Goal: Book appointment/travel/reservation

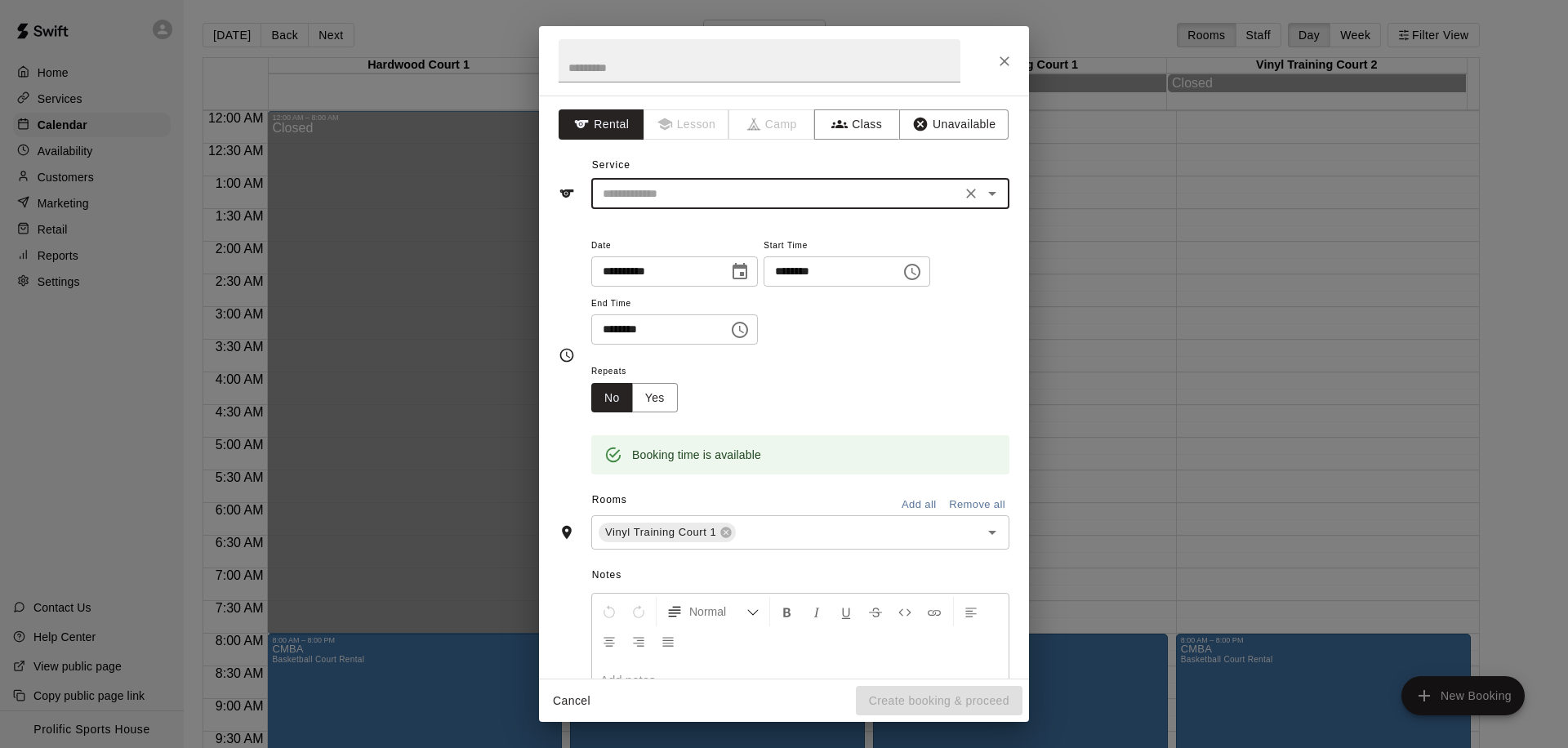
click at [982, 199] on icon "Open" at bounding box center [992, 193] width 20 height 20
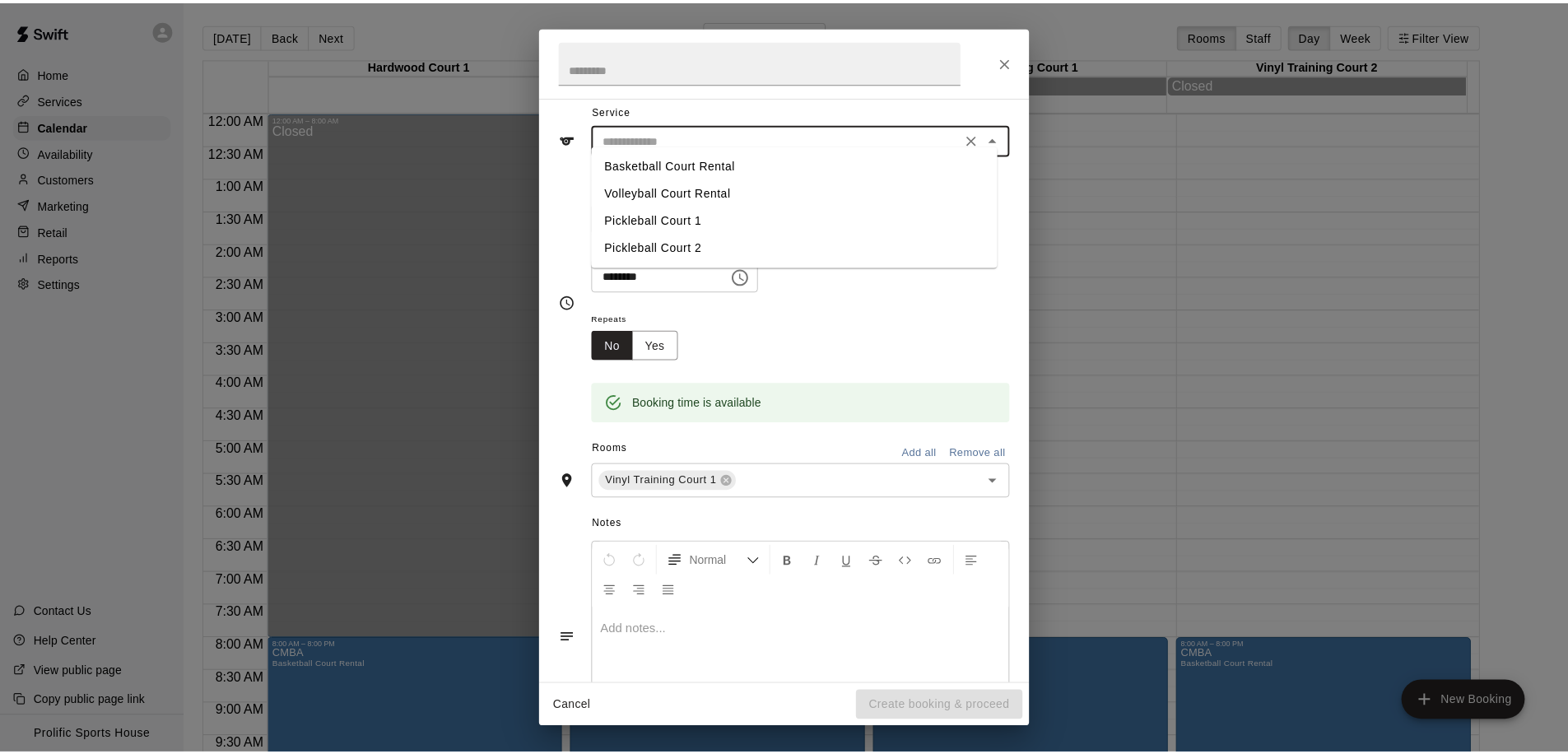
scroll to position [55, 0]
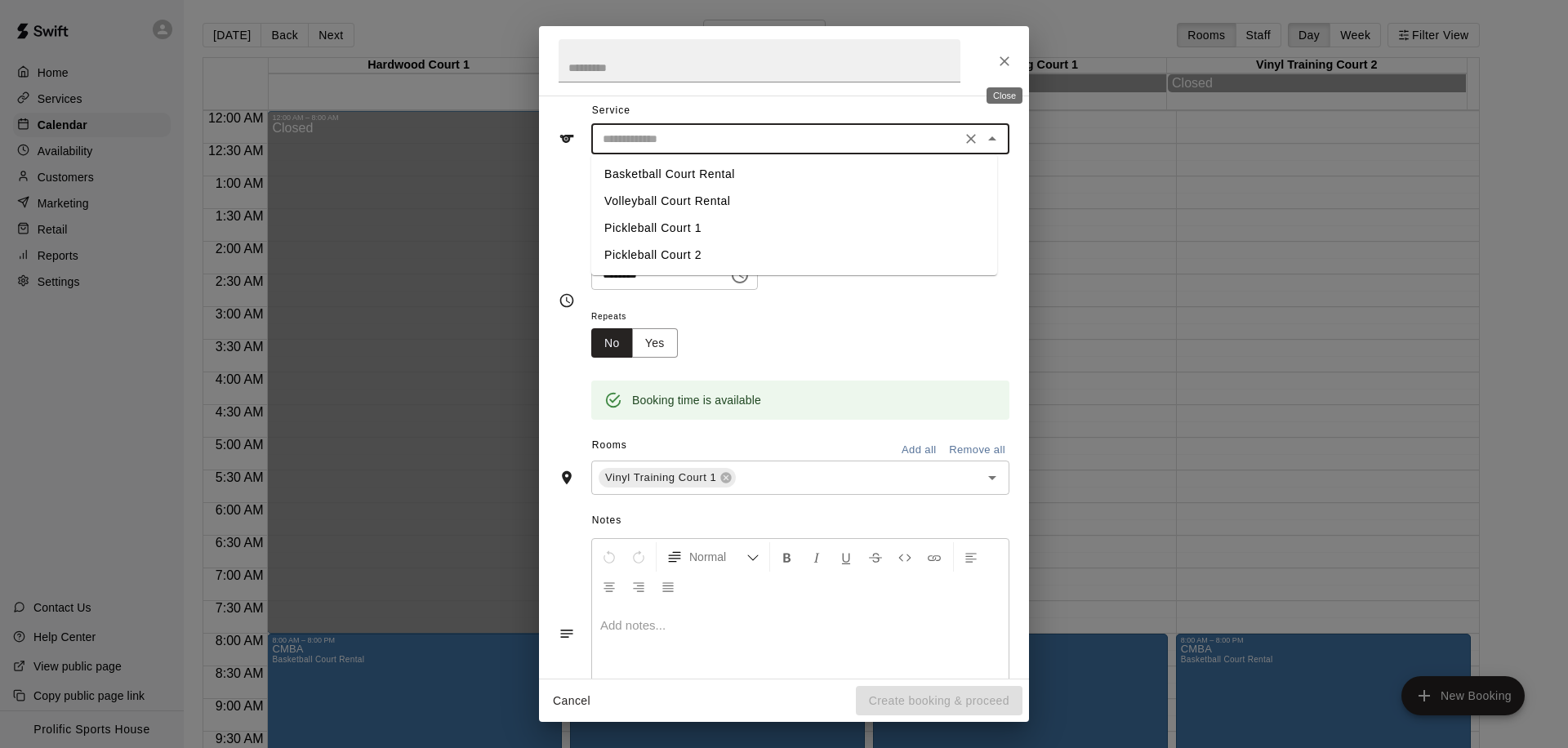
click at [1005, 59] on icon "Close" at bounding box center [1005, 62] width 16 height 16
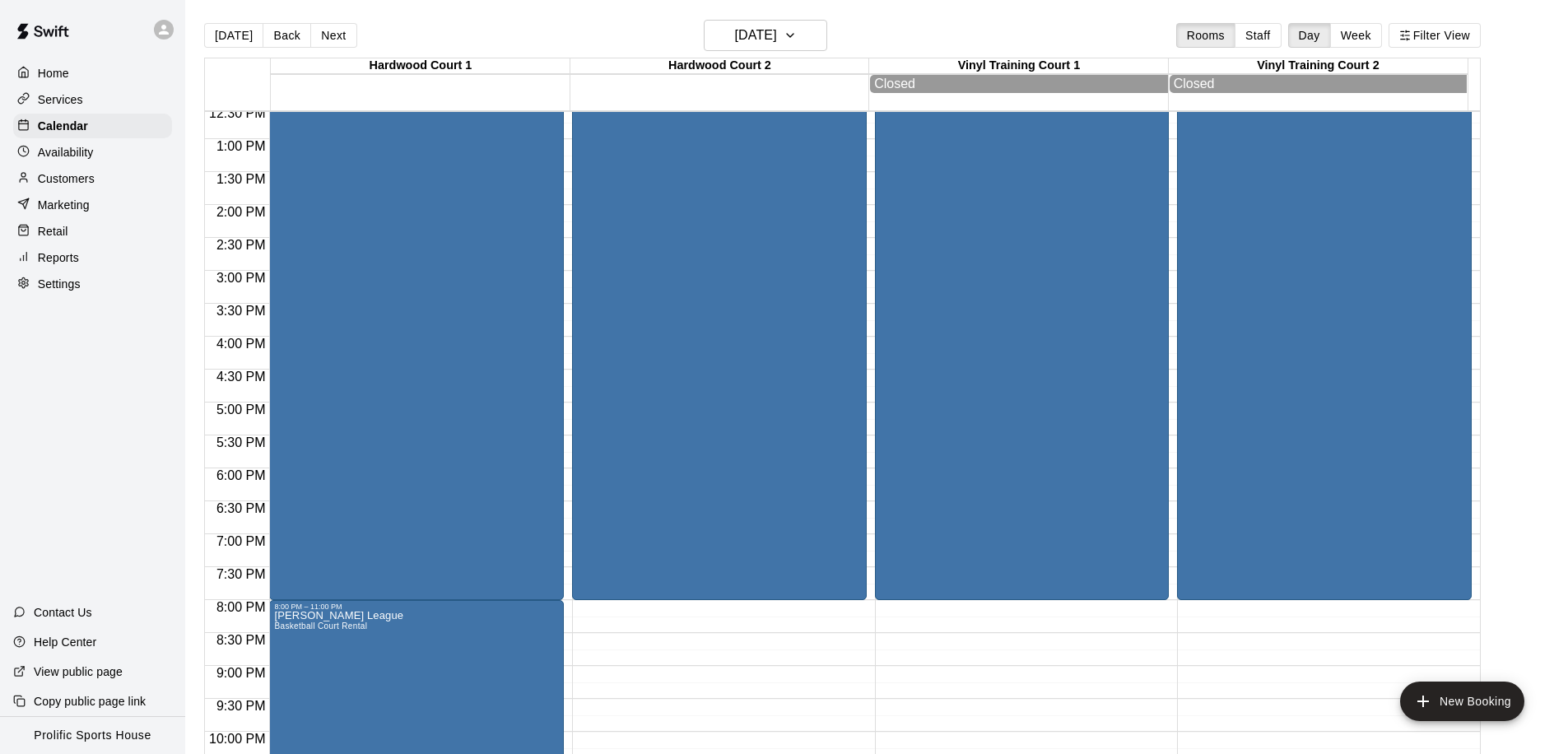
scroll to position [0, 0]
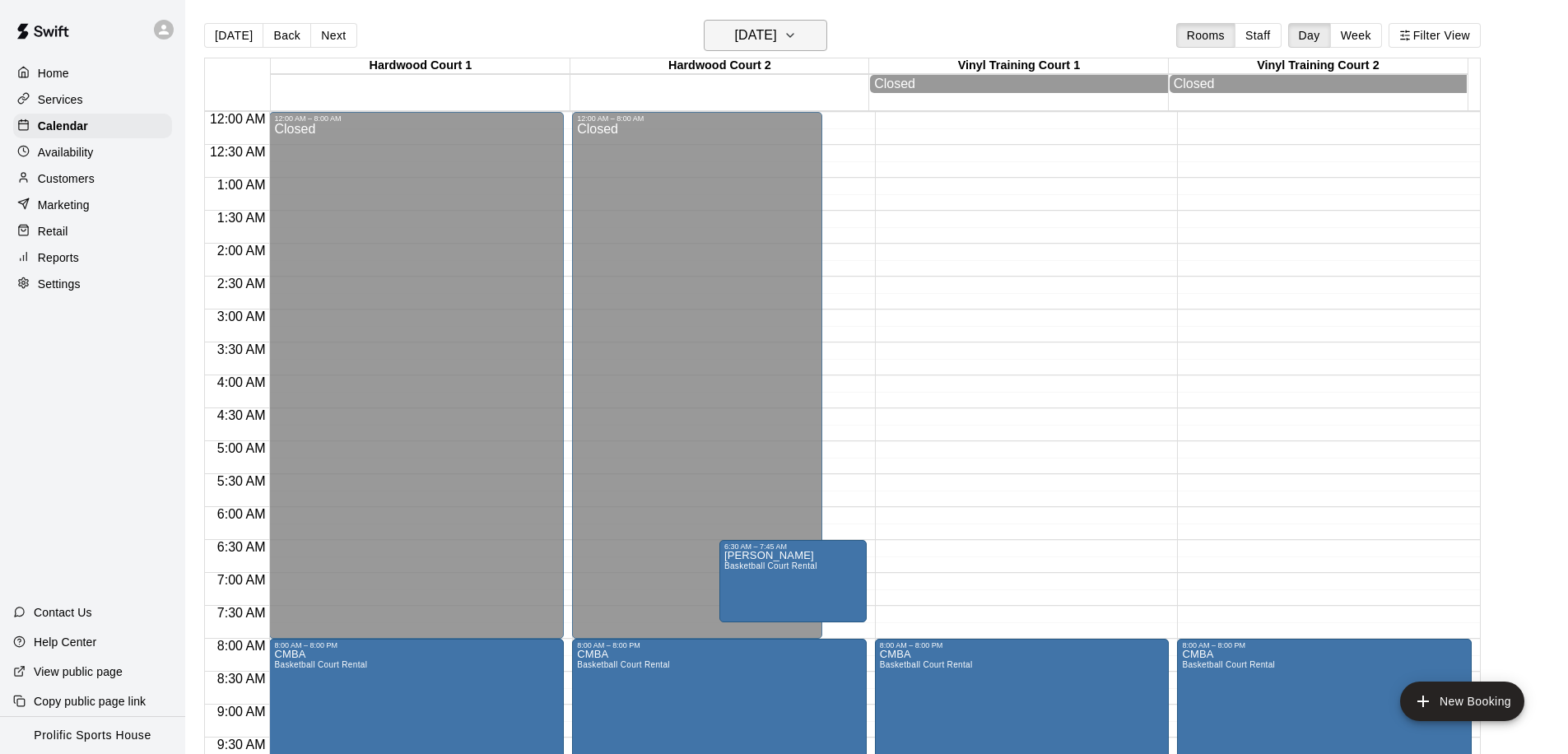
click at [760, 34] on h6 "[DATE]" at bounding box center [756, 36] width 42 height 23
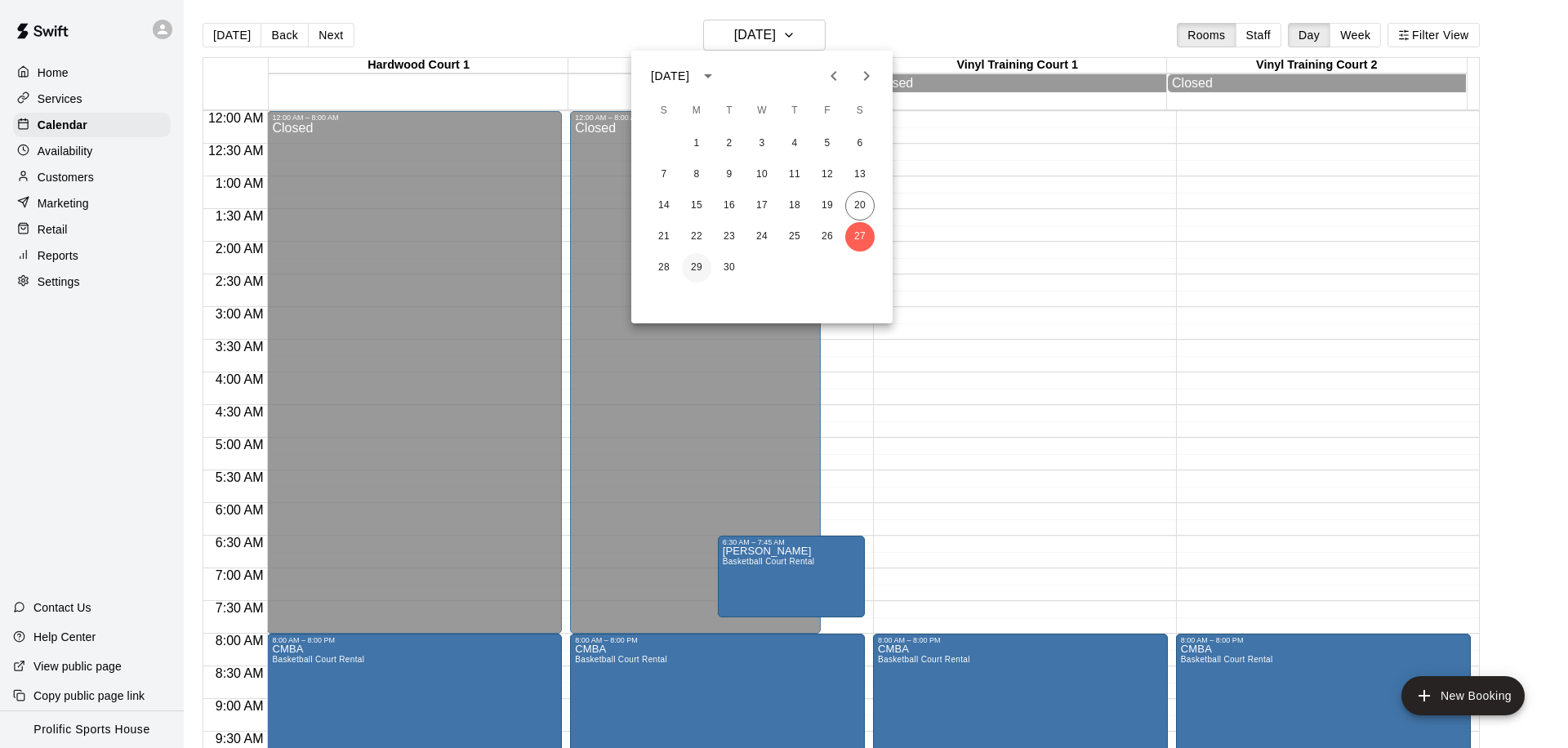
click at [693, 262] on button "29" at bounding box center [696, 267] width 29 height 29
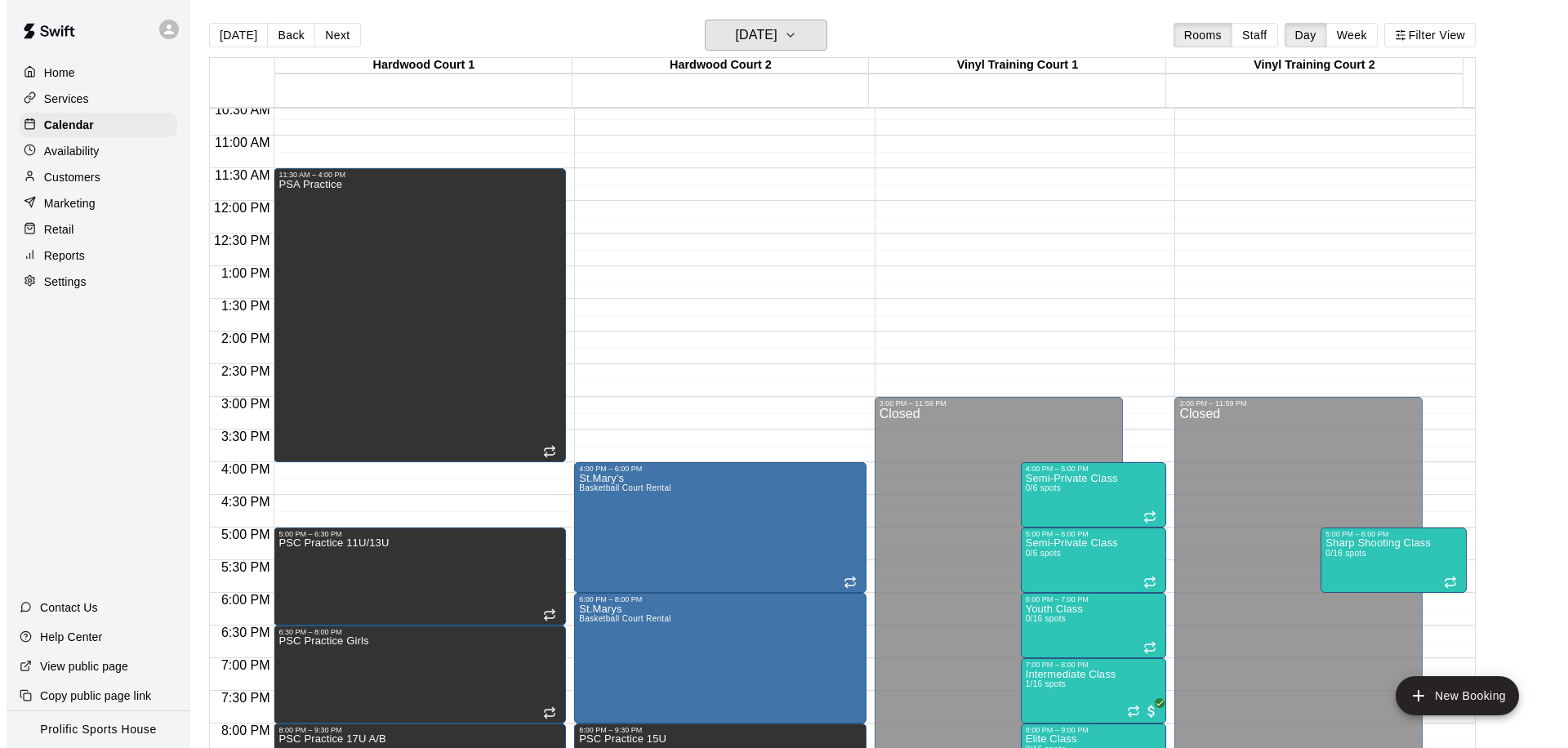
scroll to position [782, 0]
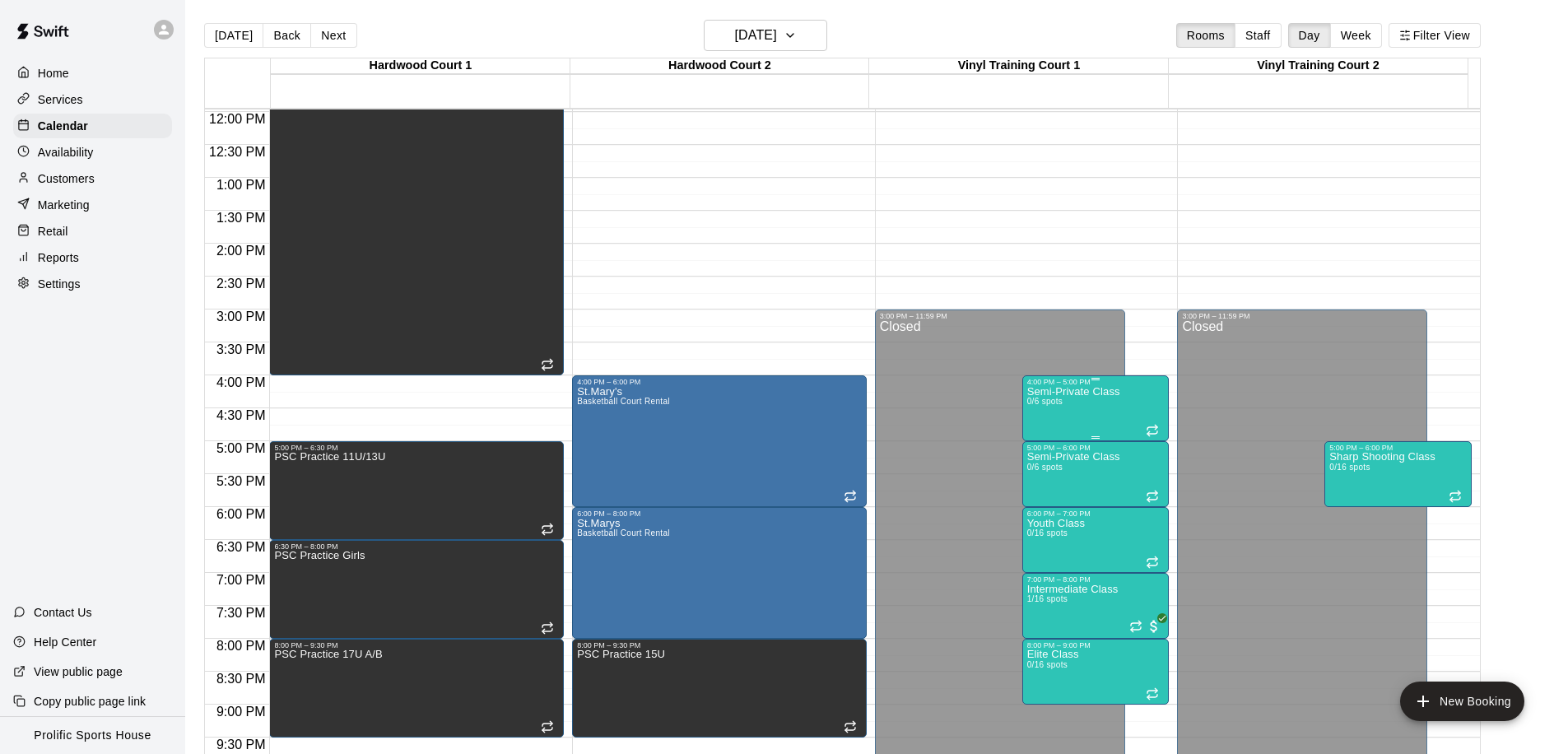
click at [1050, 422] on div "Semi-Private Class 0/6 spots" at bounding box center [1074, 763] width 93 height 754
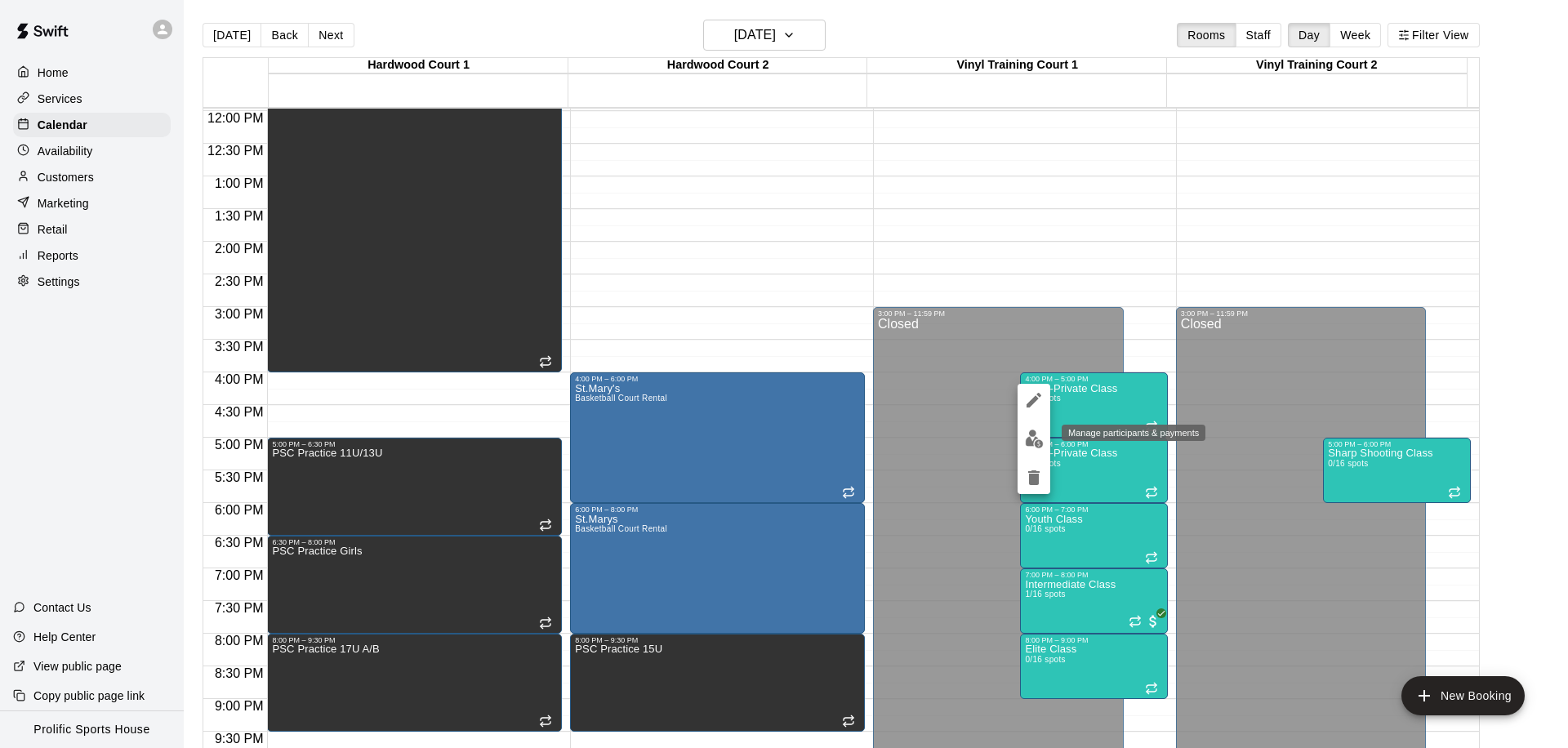
click at [1037, 440] on img "edit" at bounding box center [1034, 439] width 19 height 19
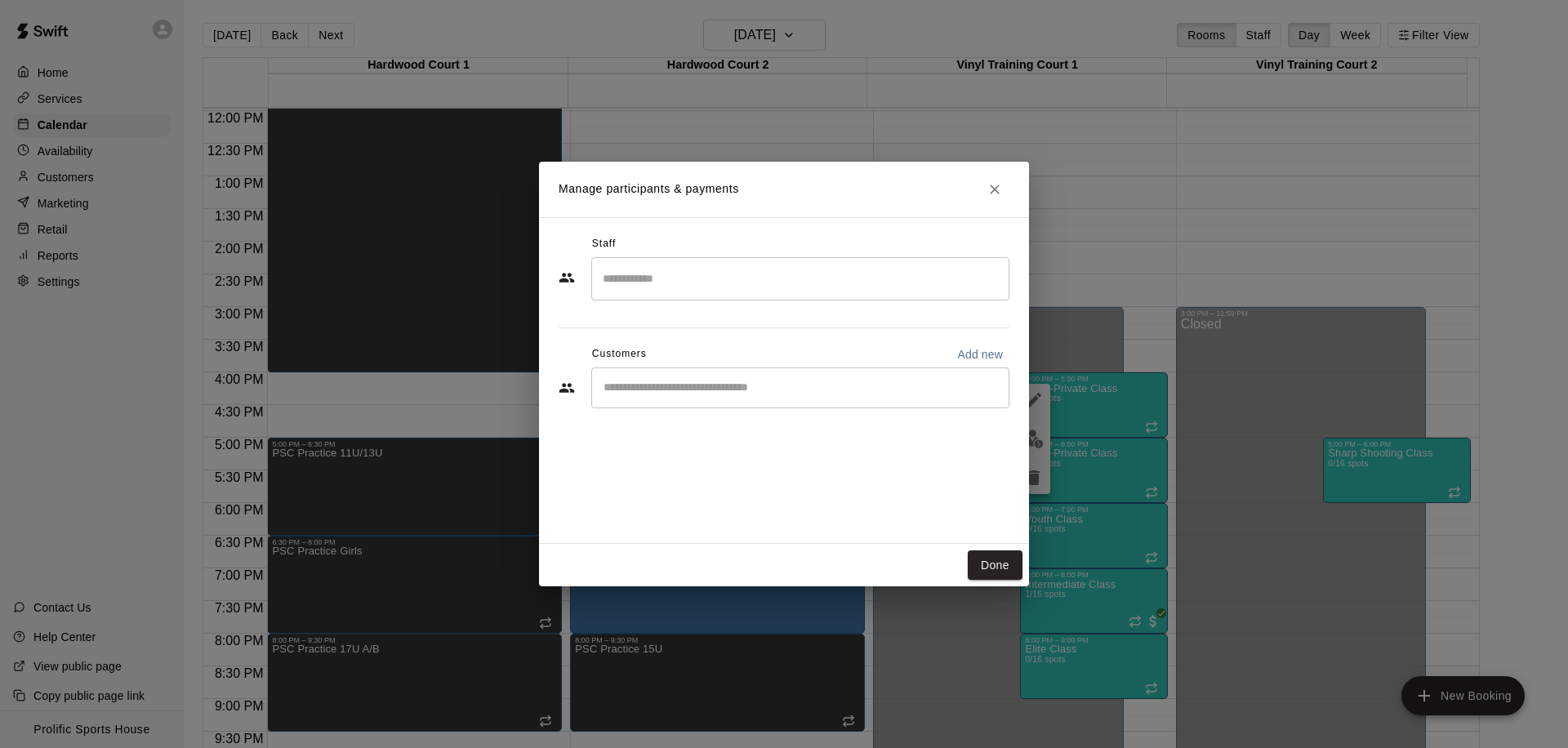
click at [771, 385] on input "Start typing to search customers..." at bounding box center [800, 388] width 404 height 16
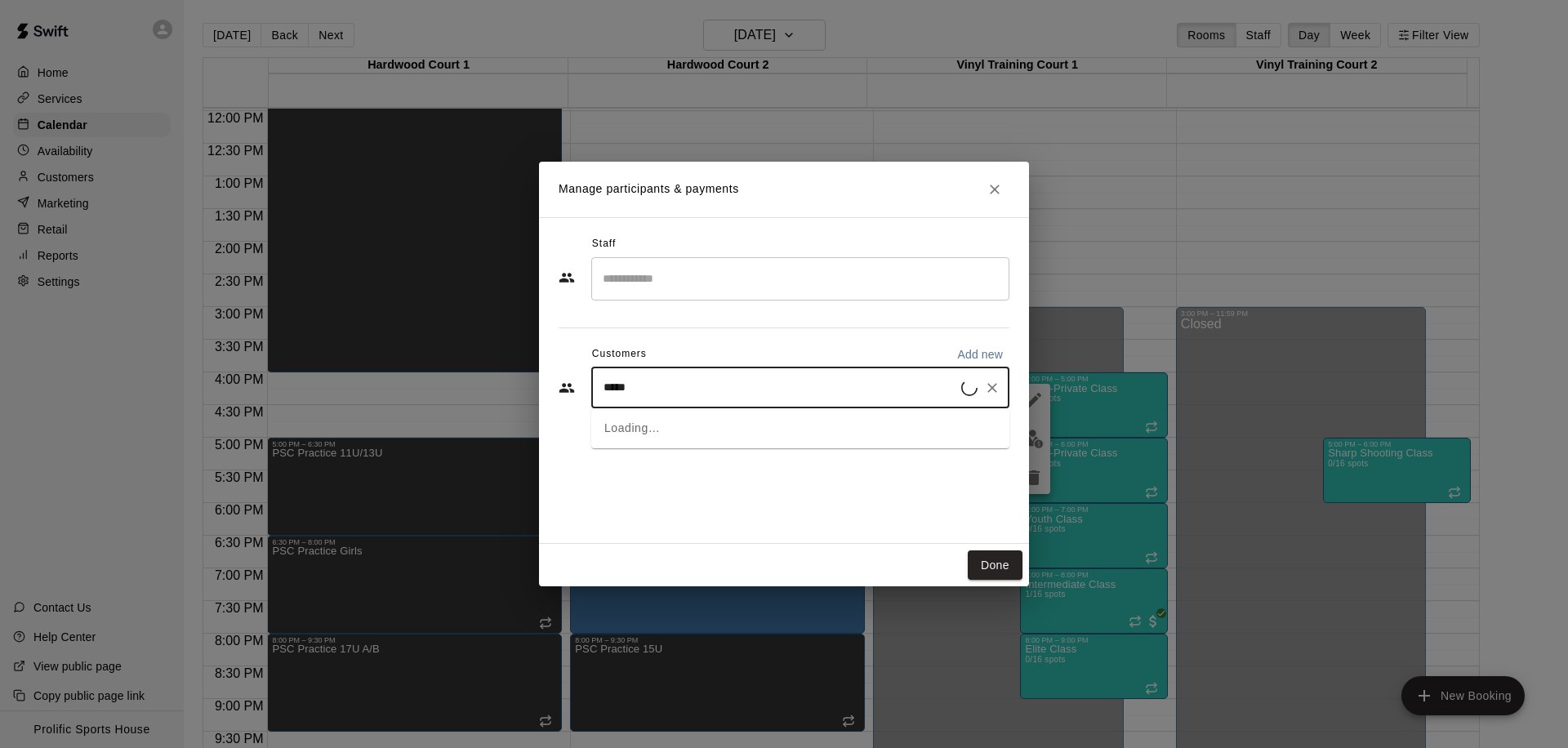
type input "******"
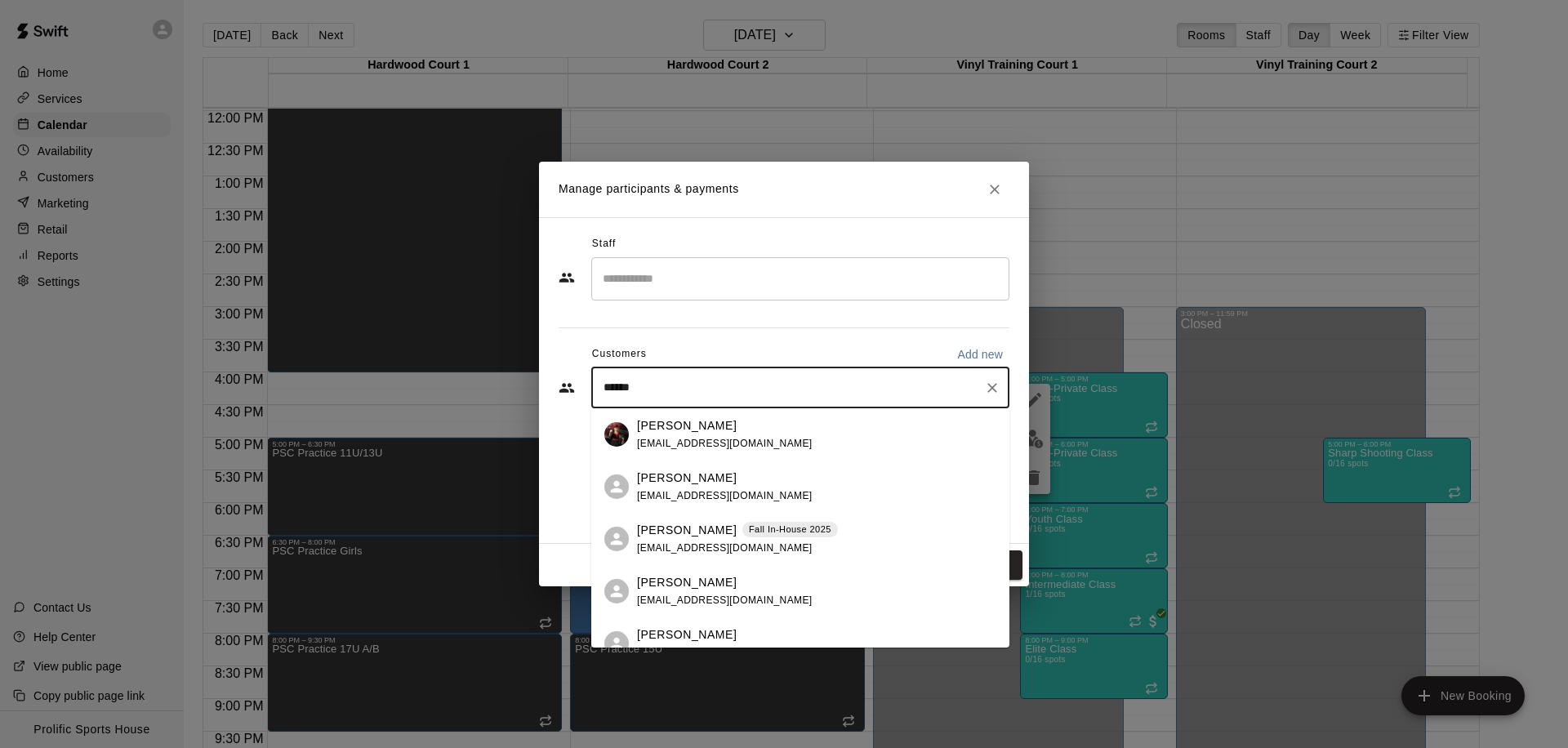
click at [701, 489] on div "[PERSON_NAME] [EMAIL_ADDRESS][DOMAIN_NAME]" at bounding box center [725, 487] width 176 height 35
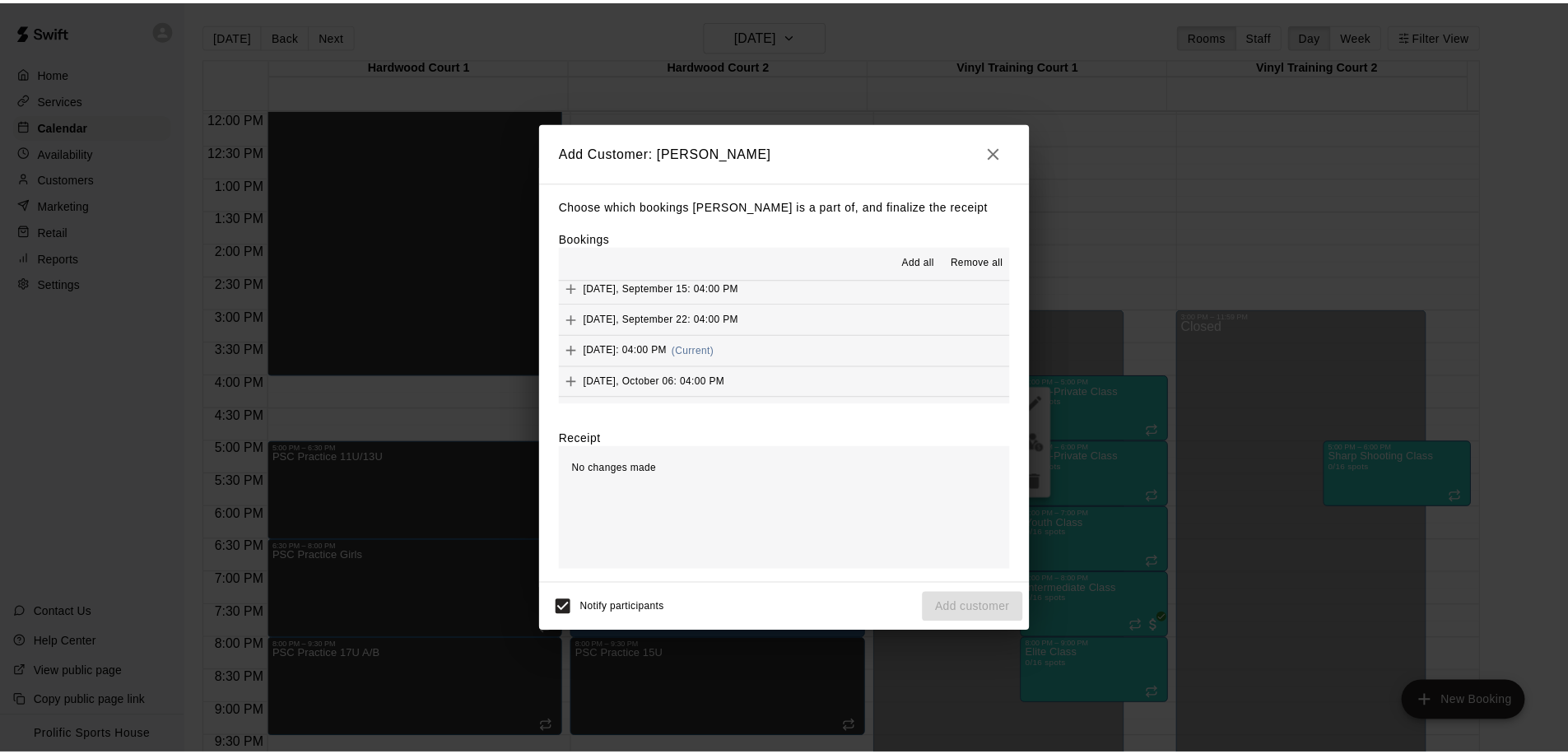
scroll to position [491, 0]
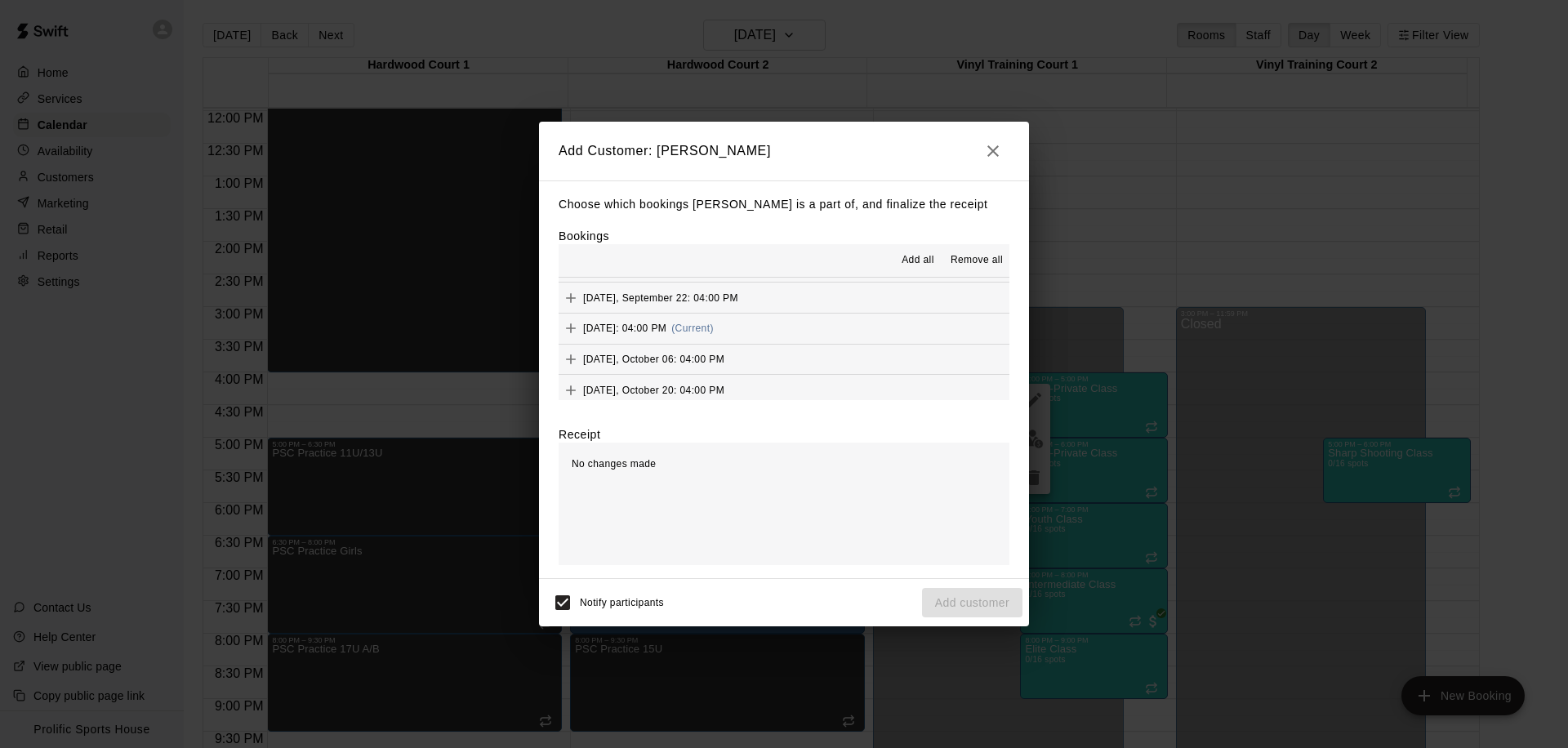
click at [812, 325] on button "[DATE]: 04:00 PM (Current)" at bounding box center [784, 329] width 451 height 30
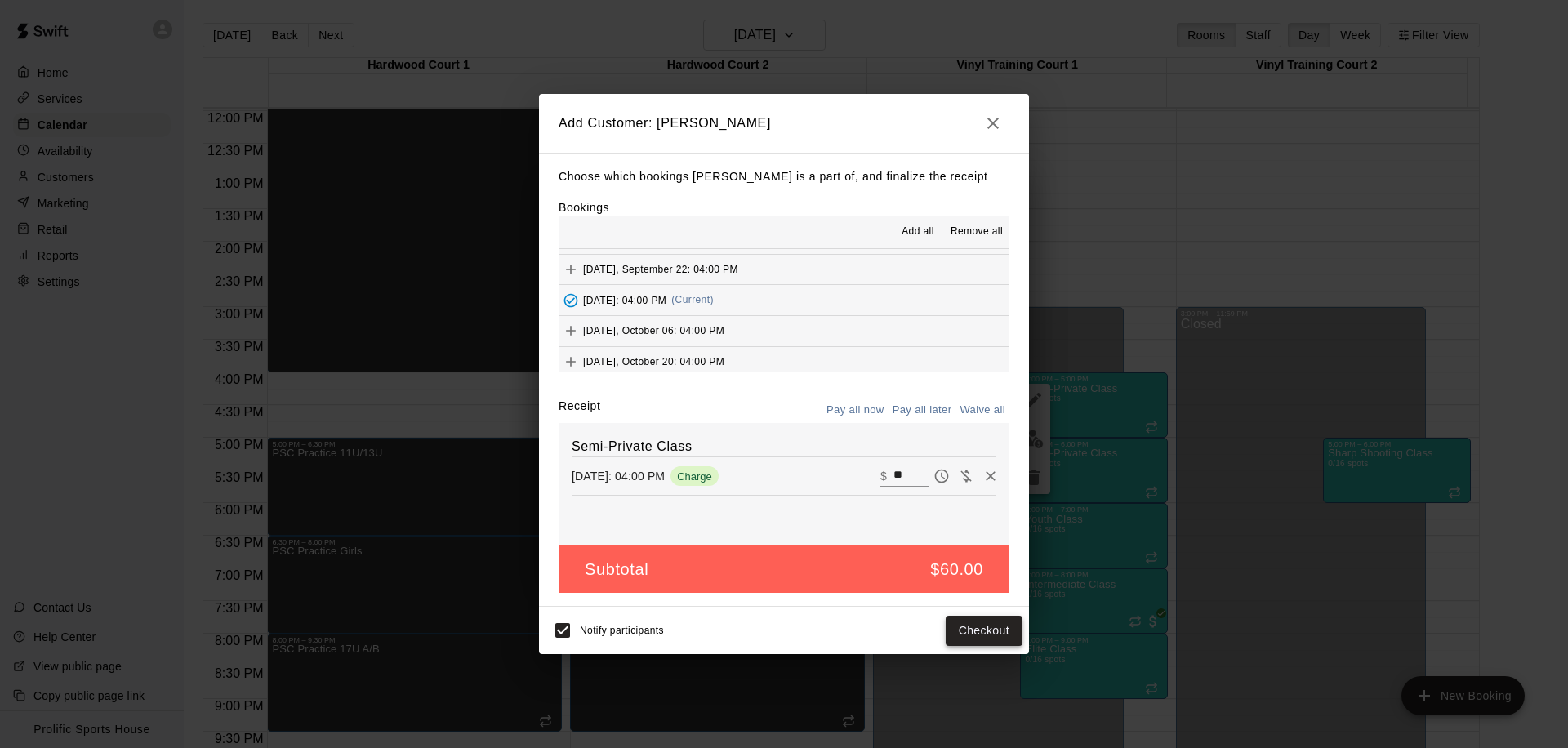
click at [960, 640] on button "Checkout" at bounding box center [984, 631] width 77 height 30
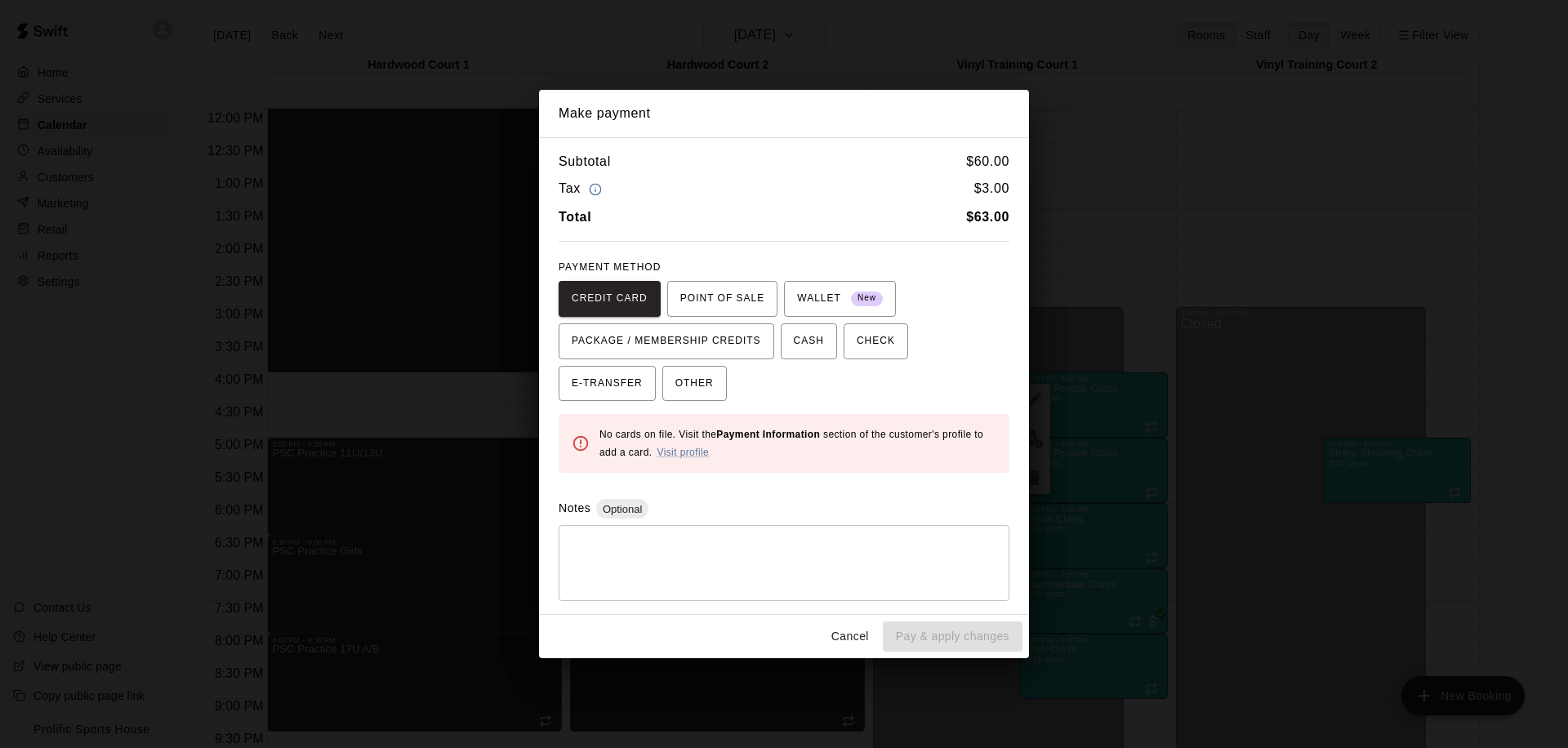
click at [832, 645] on button "Cancel" at bounding box center [850, 637] width 53 height 30
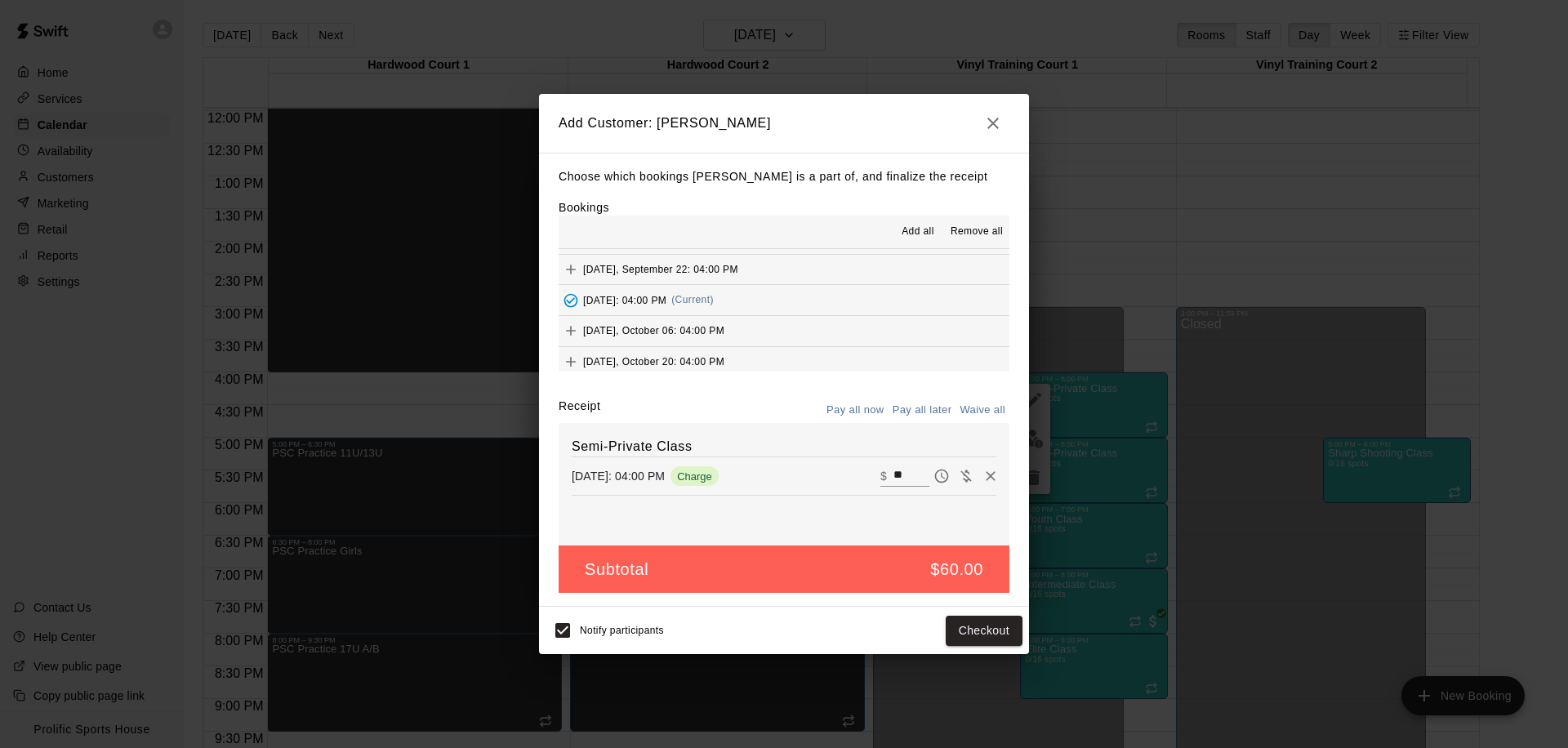
click at [980, 127] on button "button" at bounding box center [993, 123] width 33 height 33
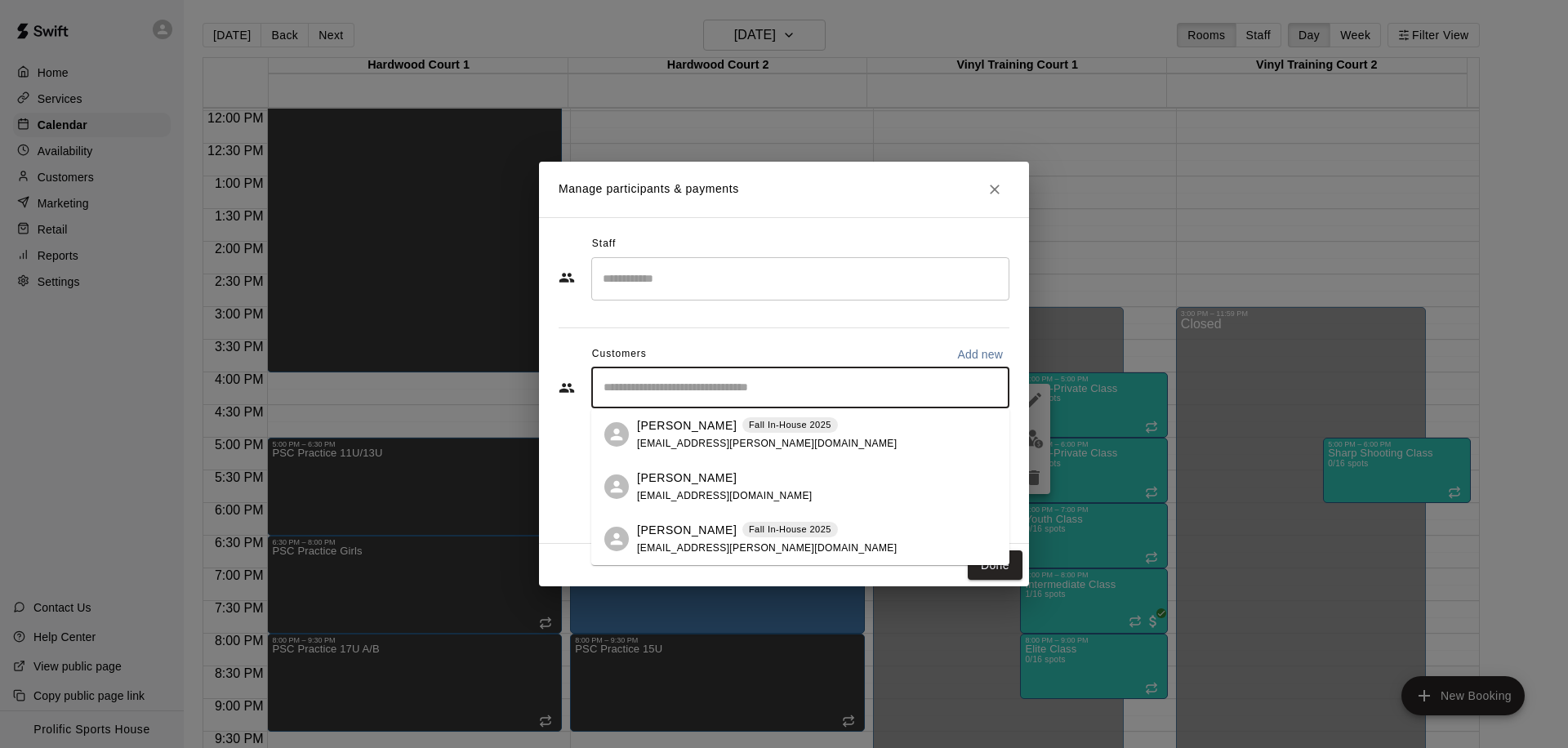
click at [865, 380] on input "Start typing to search customers..." at bounding box center [800, 388] width 404 height 16
click at [698, 475] on p "[PERSON_NAME]" at bounding box center [687, 478] width 100 height 17
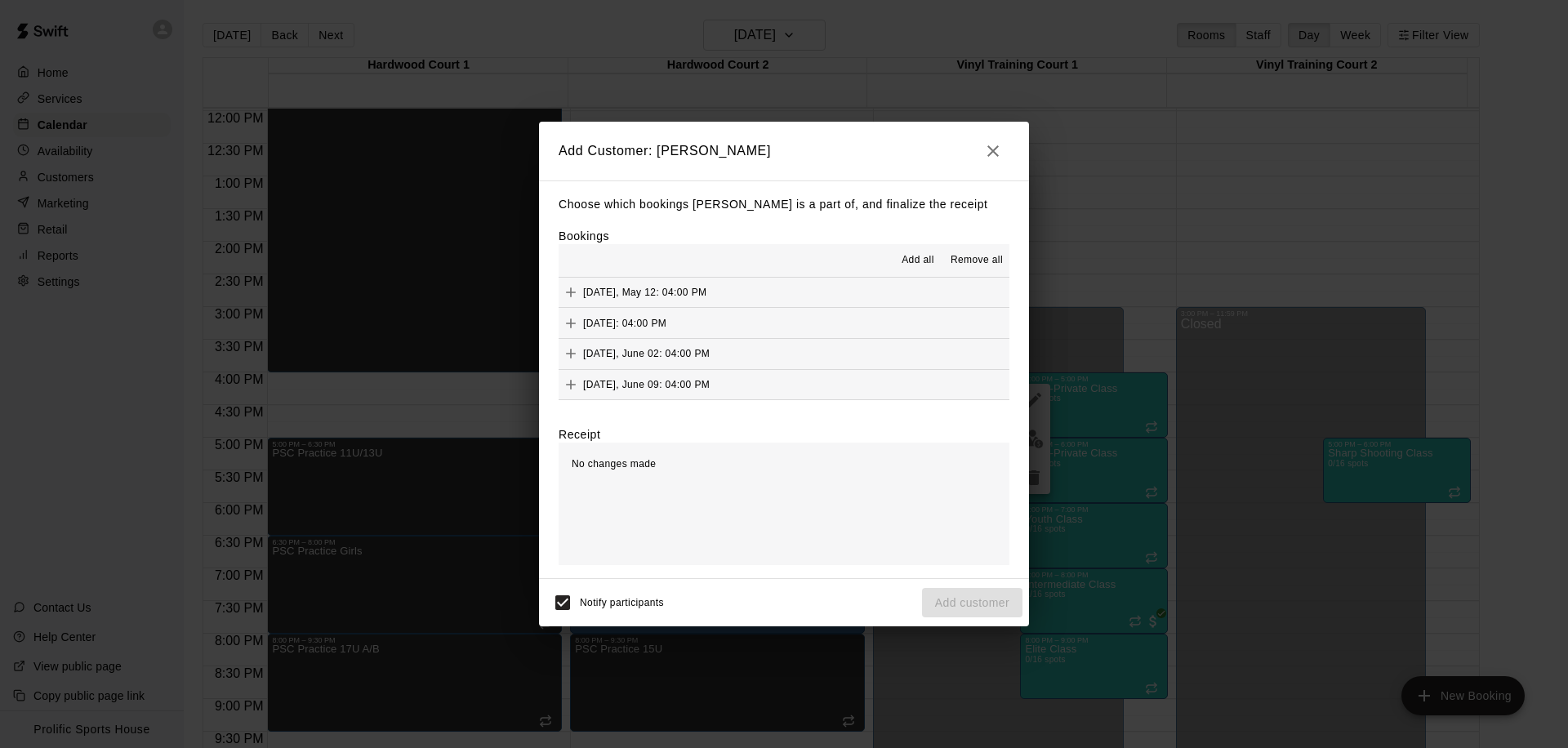
click at [987, 144] on icon "button" at bounding box center [993, 152] width 20 height 20
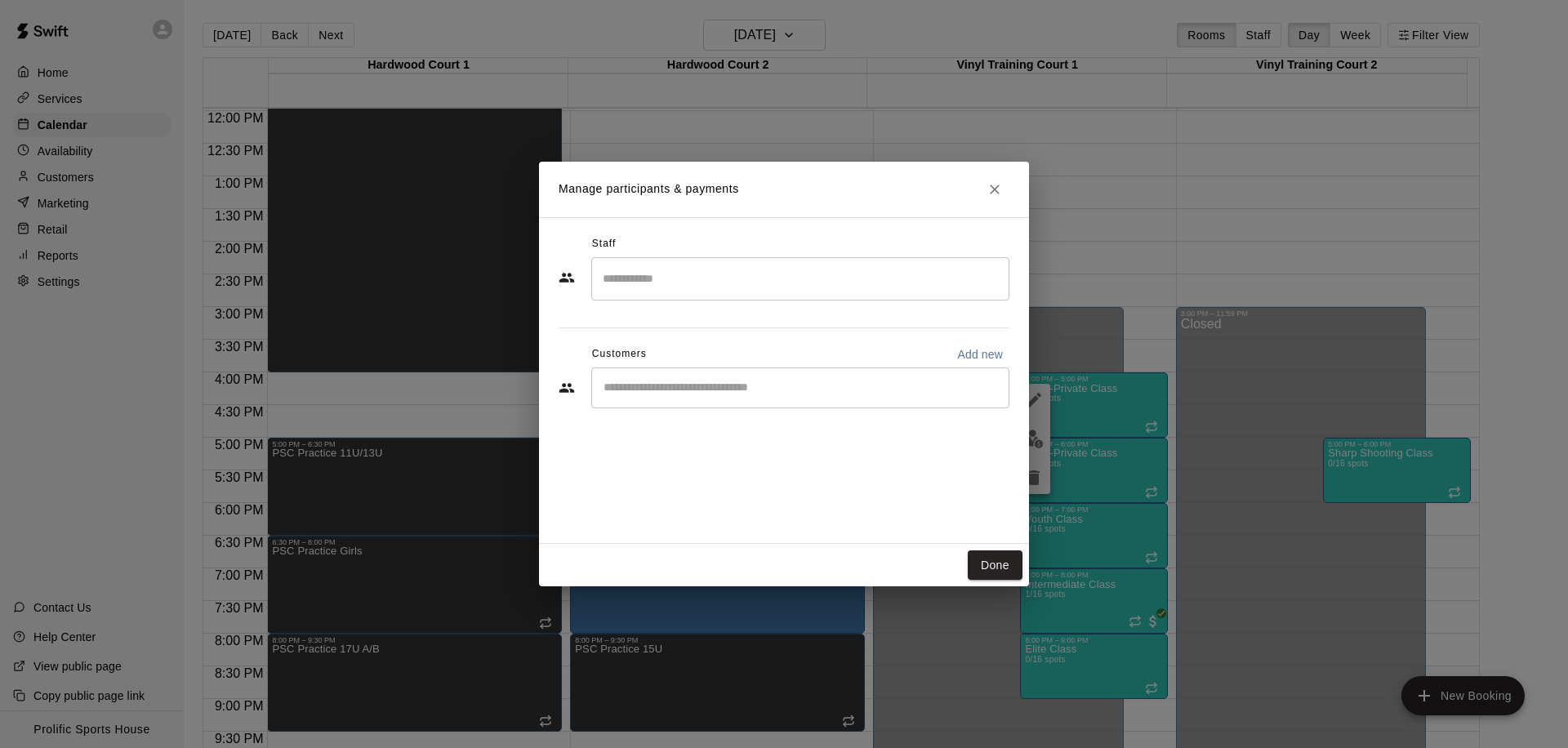
click at [804, 382] on input "Start typing to search customers..." at bounding box center [800, 388] width 404 height 16
click at [997, 185] on icon "Close" at bounding box center [995, 189] width 16 height 16
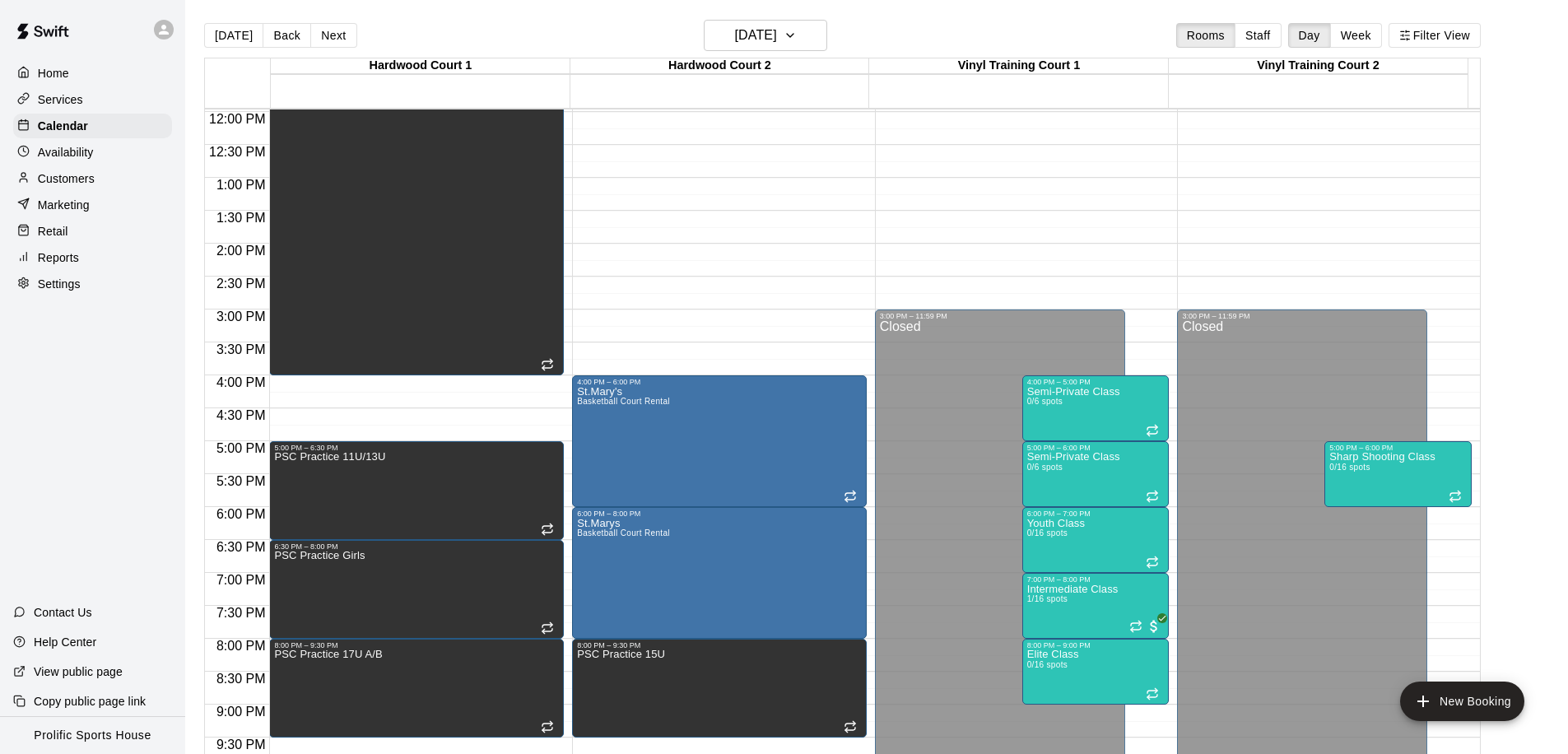
click at [77, 185] on p "Customers" at bounding box center [66, 179] width 57 height 16
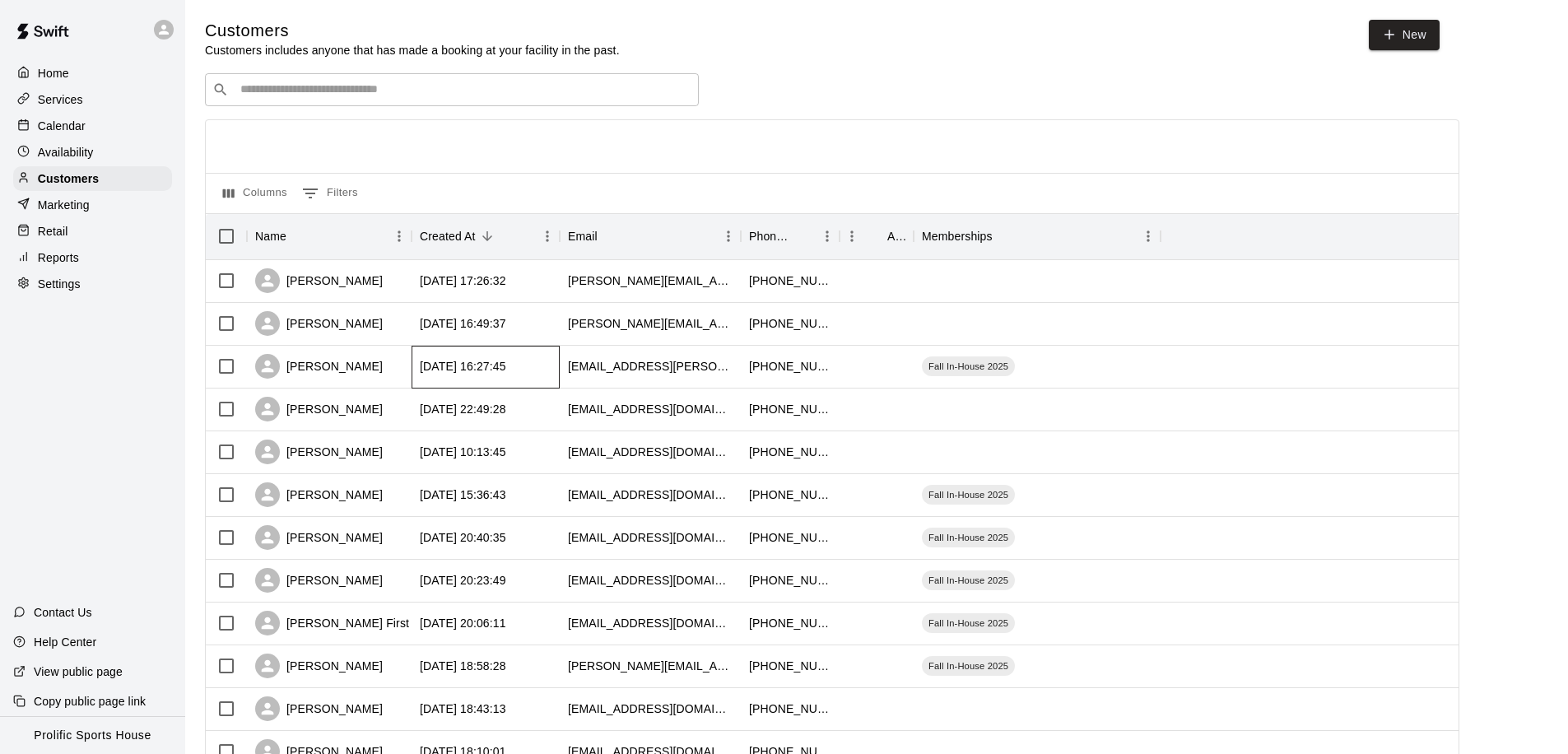
click at [487, 381] on div "[DATE] 16:27:45" at bounding box center [485, 368] width 148 height 43
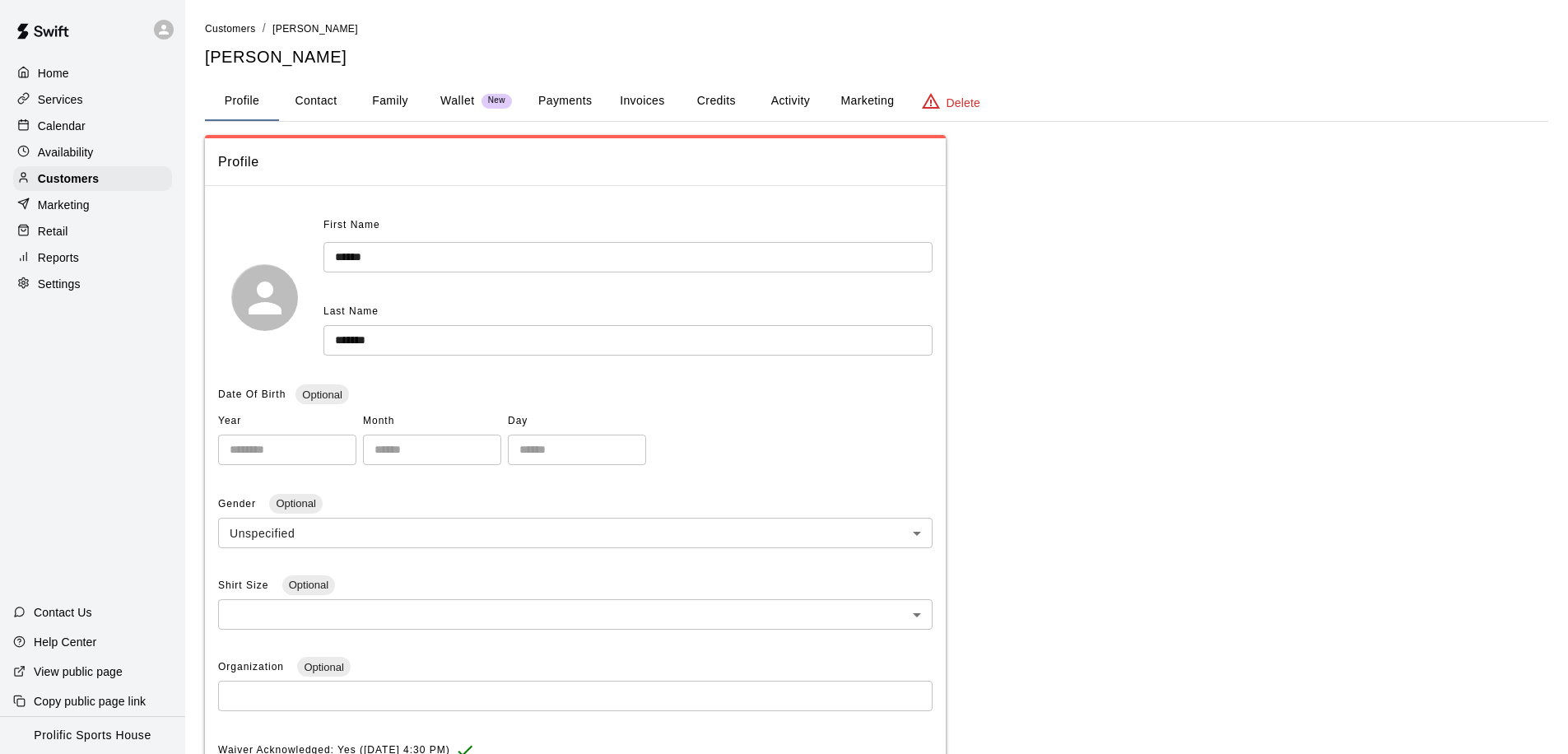
drag, startPoint x: 787, startPoint y: 103, endPoint x: 784, endPoint y: 94, distance: 9.5
click at [787, 103] on button "Activity" at bounding box center [790, 102] width 74 height 40
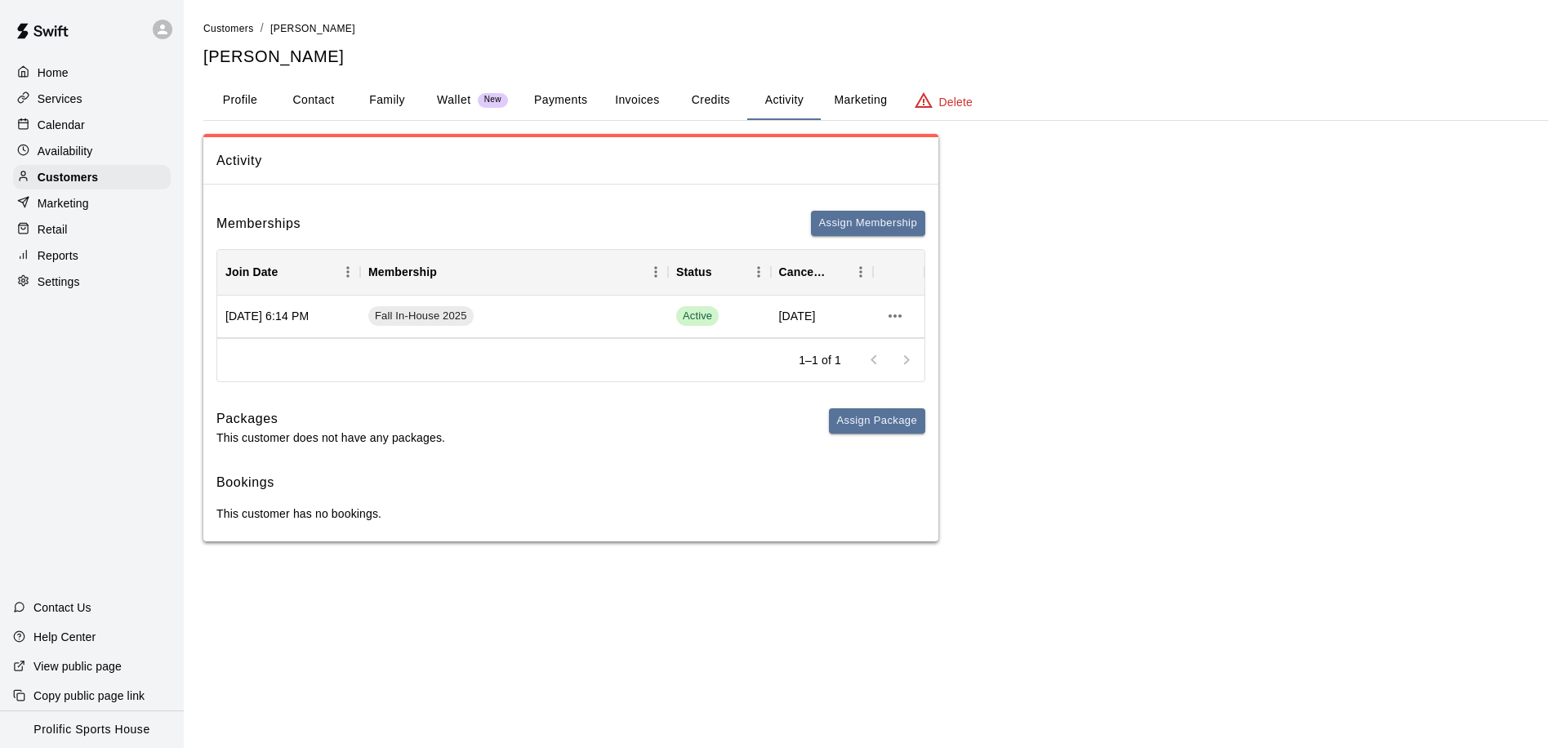
click at [714, 106] on button "Credits" at bounding box center [710, 101] width 73 height 39
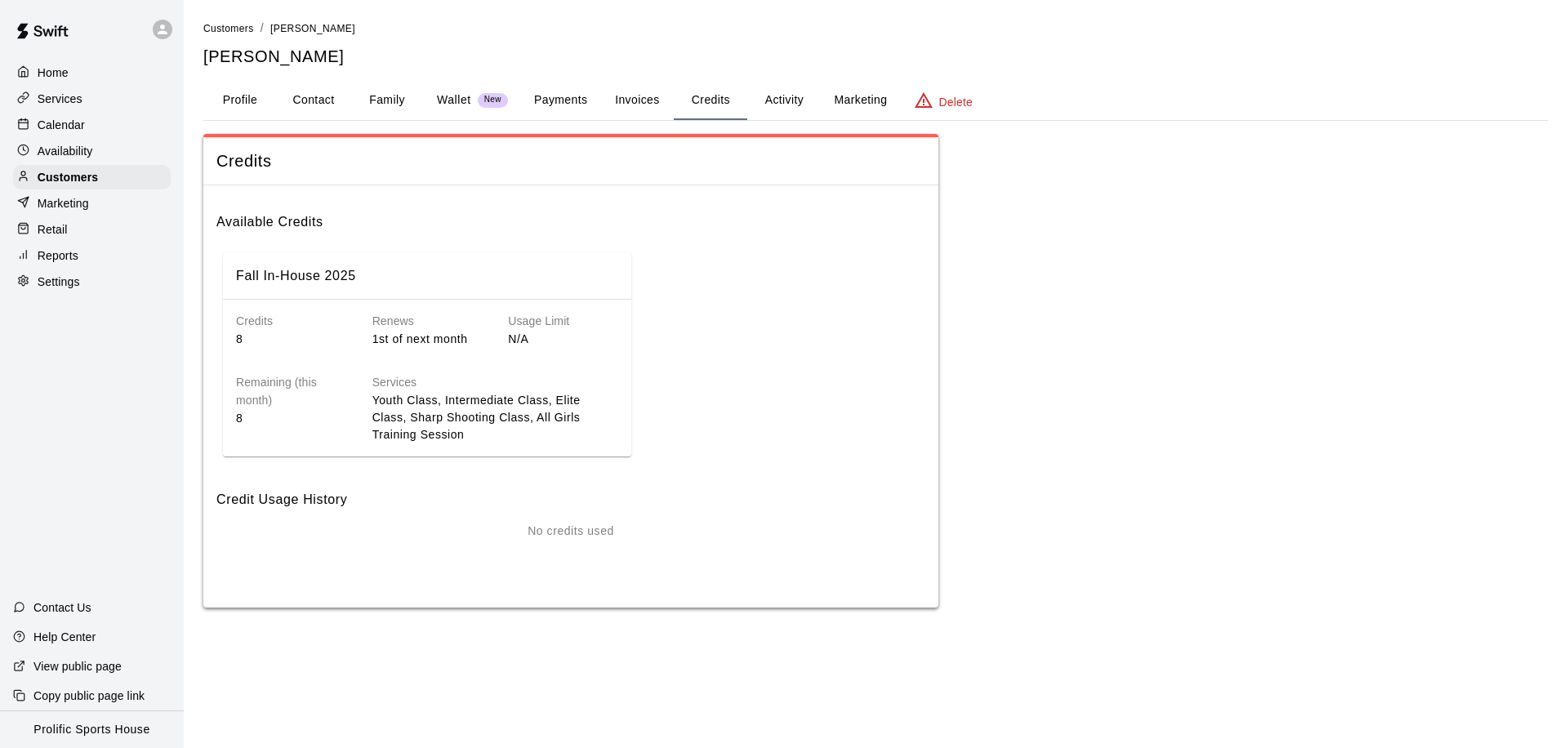
click at [76, 115] on div "Calendar" at bounding box center [92, 124] width 158 height 24
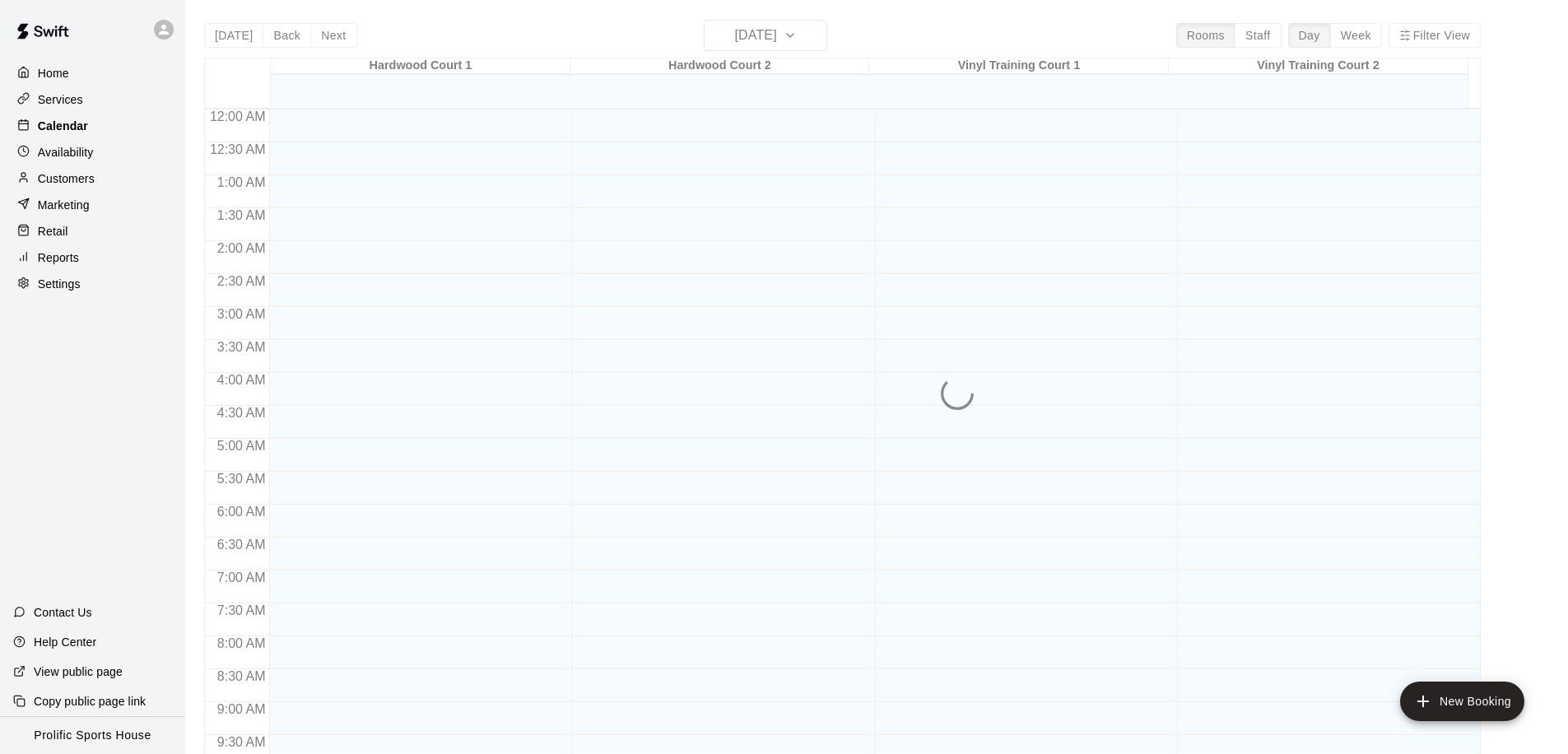
scroll to position [868, 0]
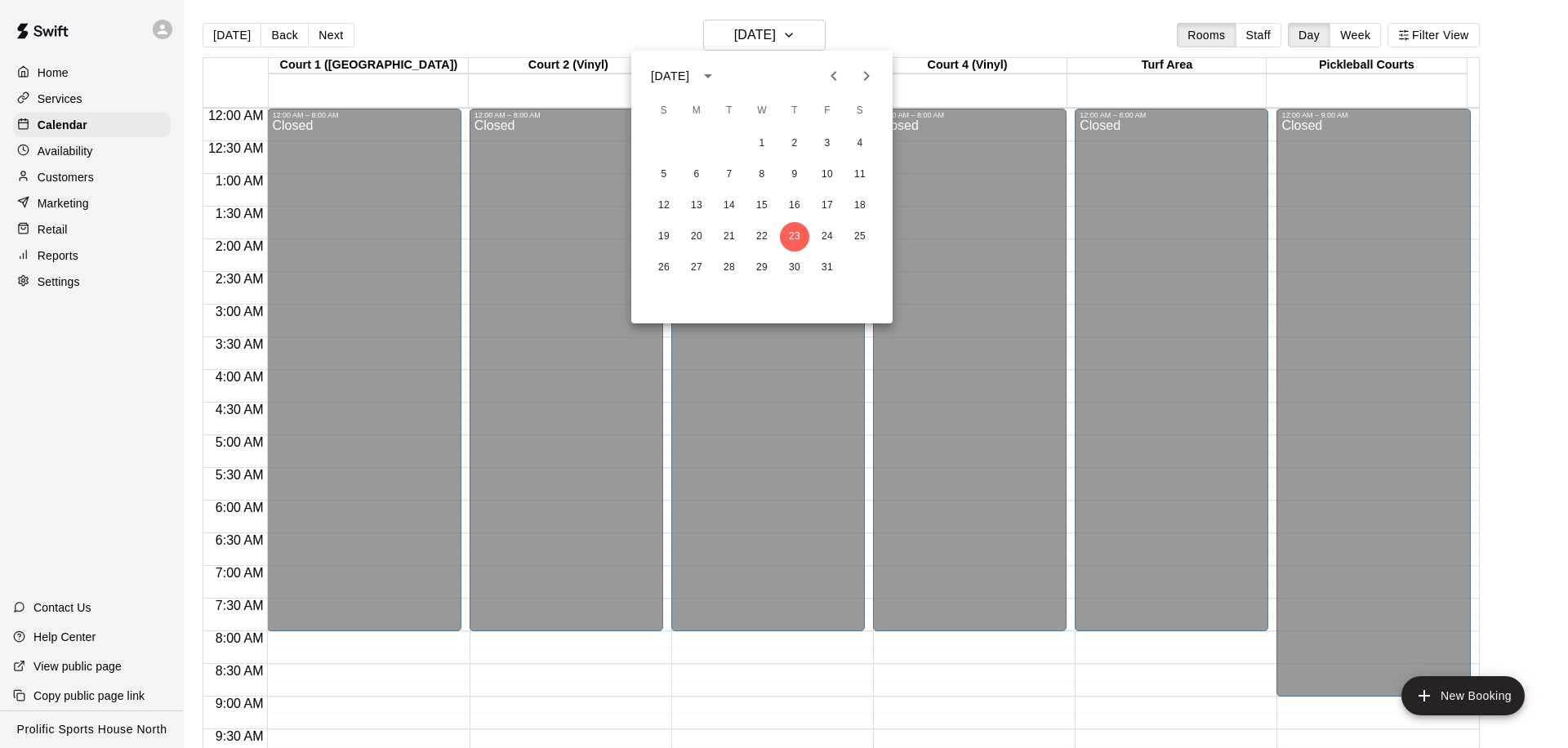
scroll to position [861, 0]
